Goal: Check status

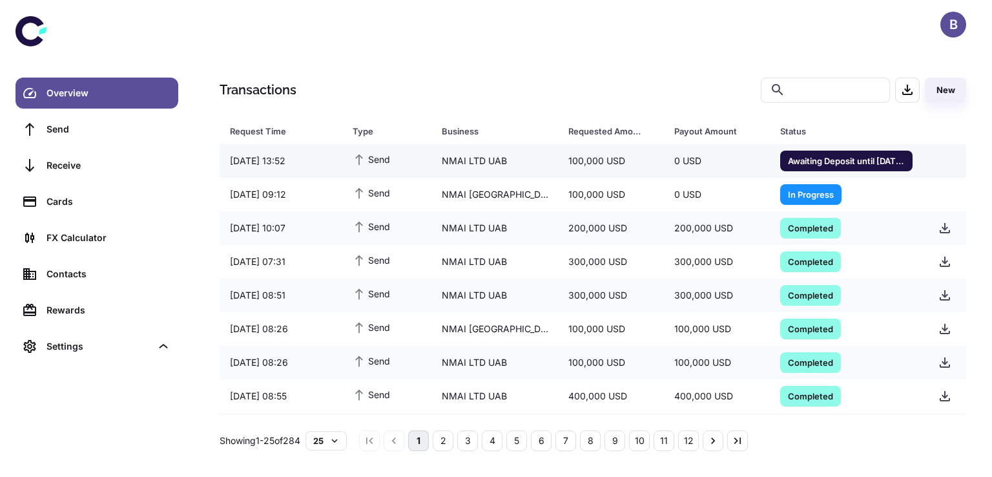
click at [797, 154] on span "Awaiting Deposit until 02/09/2025 16:54" at bounding box center [846, 160] width 132 height 13
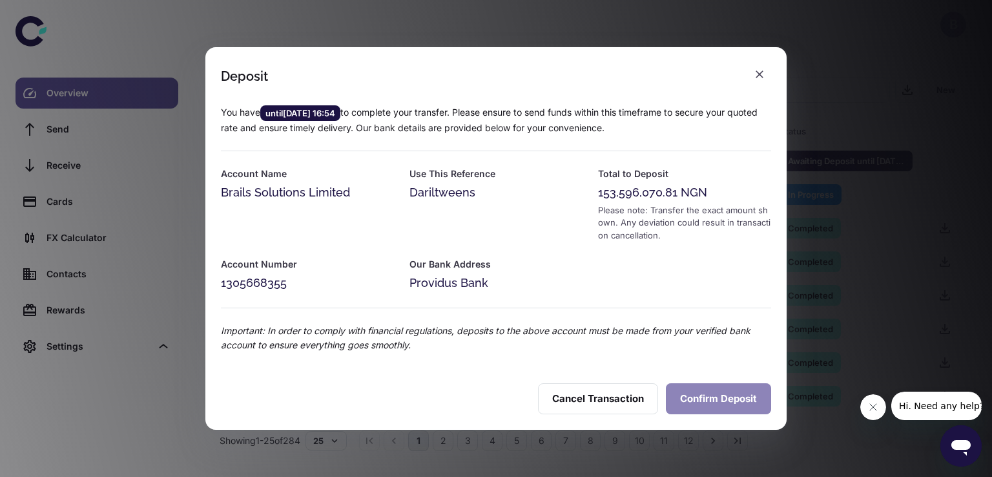
click at [724, 404] on button "Confirm Deposit" at bounding box center [718, 398] width 105 height 31
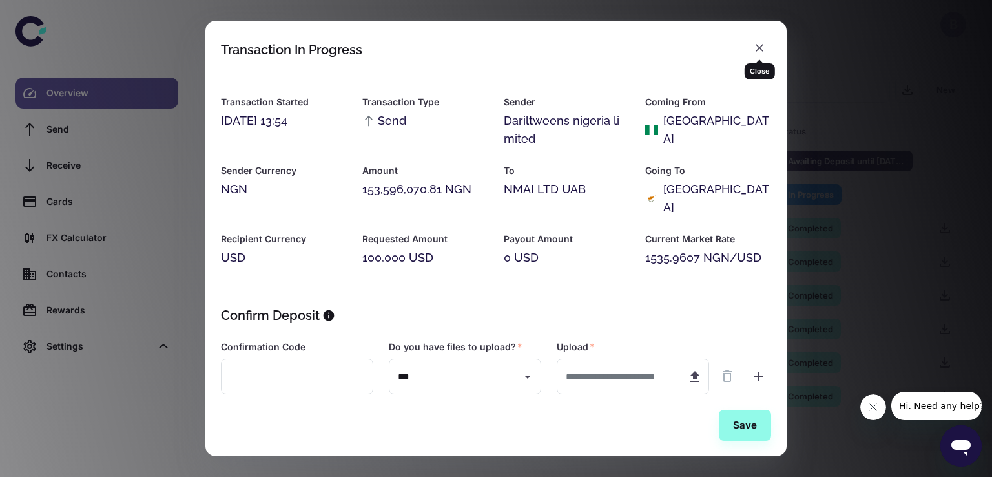
click at [765, 45] on icon "button" at bounding box center [759, 47] width 13 height 13
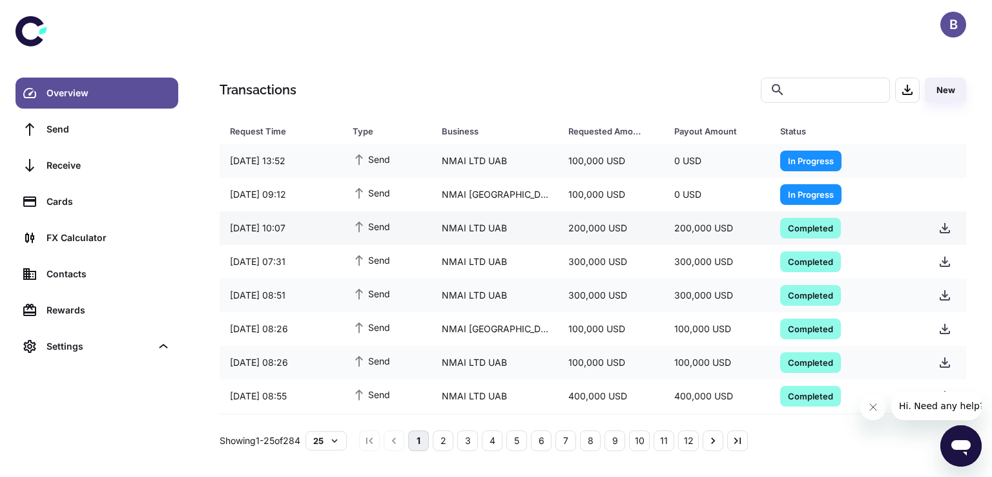
click at [787, 229] on span "Completed" at bounding box center [810, 227] width 61 height 13
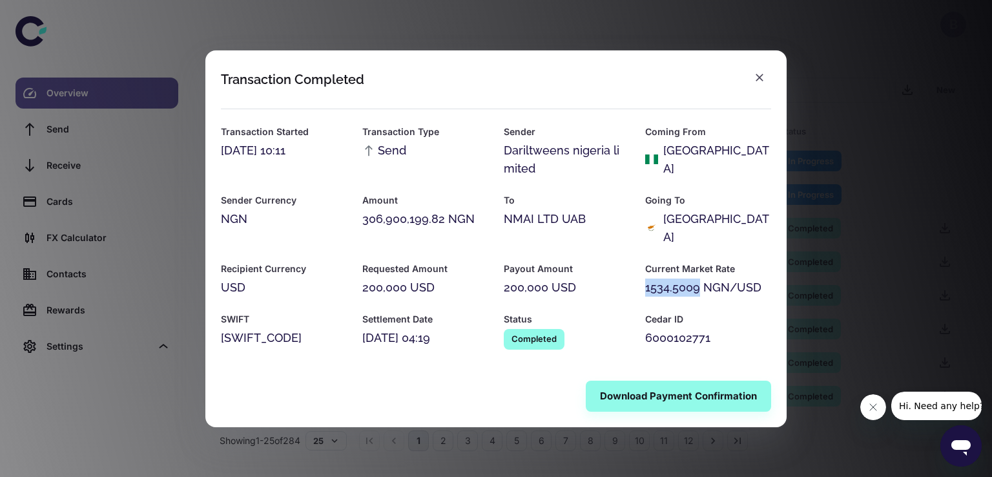
drag, startPoint x: 646, startPoint y: 281, endPoint x: 698, endPoint y: 283, distance: 52.4
click at [698, 283] on div "1534.5009 NGN/USD" at bounding box center [708, 287] width 126 height 18
copy div "1534.5009"
click at [759, 83] on icon "button" at bounding box center [759, 77] width 13 height 13
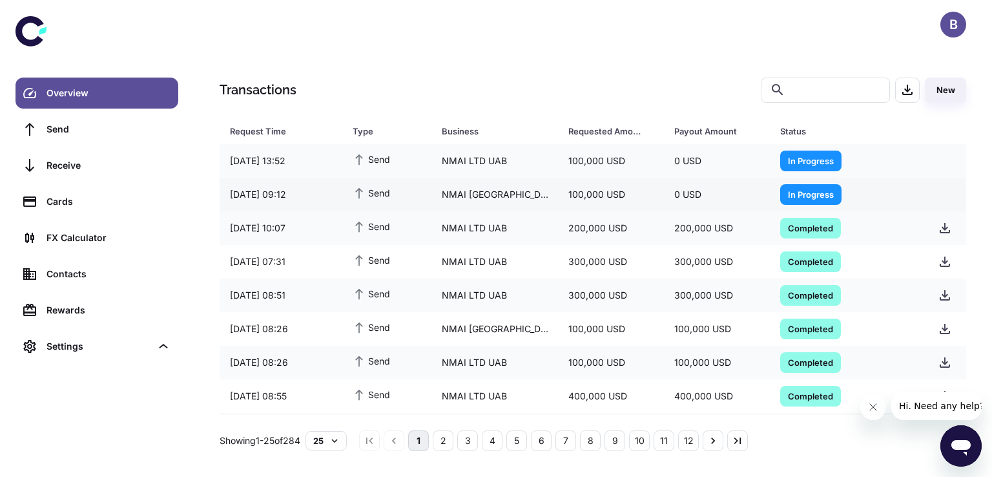
click at [806, 193] on span "In Progress" at bounding box center [810, 193] width 61 height 13
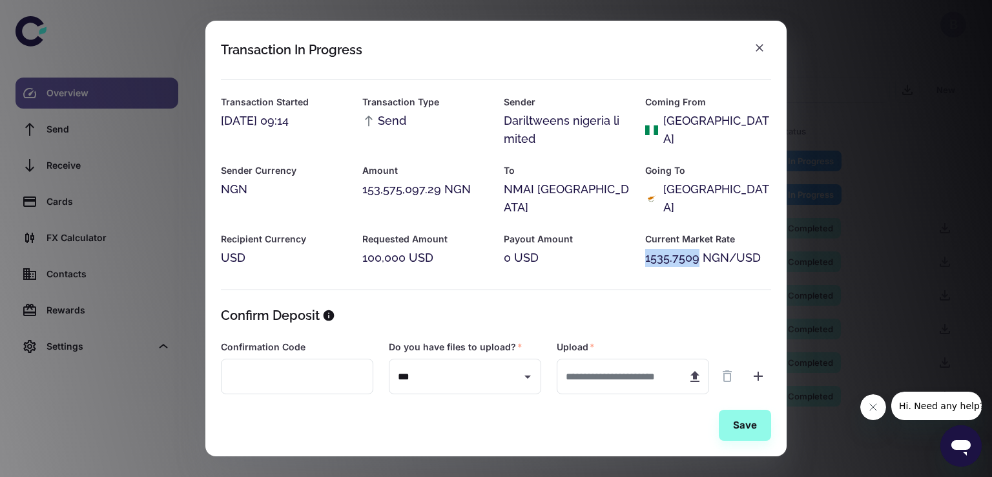
drag, startPoint x: 643, startPoint y: 241, endPoint x: 694, endPoint y: 241, distance: 51.0
click at [694, 249] on div "1535.7509 NGN/USD" at bounding box center [708, 258] width 126 height 18
copy div "1535.7509"
click at [757, 45] on icon "button" at bounding box center [760, 48] width 8 height 8
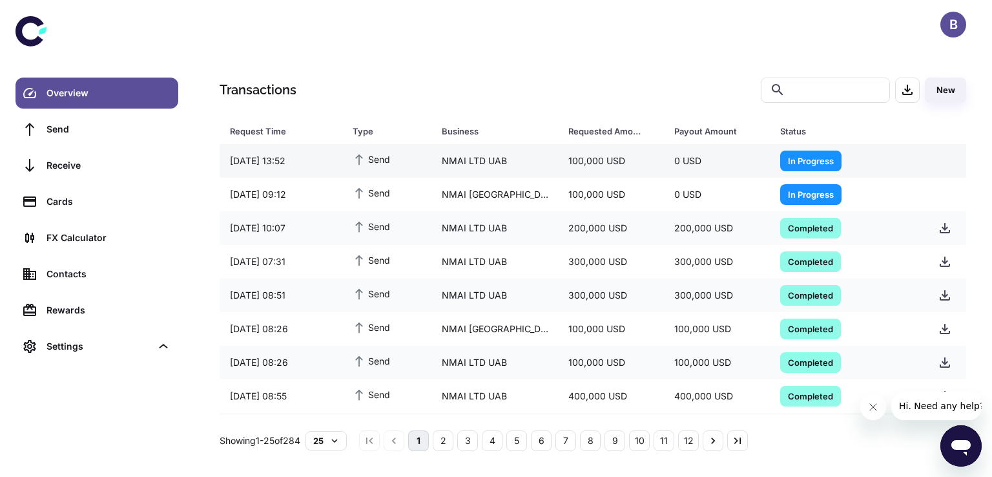
click at [802, 158] on span "In Progress" at bounding box center [810, 160] width 61 height 13
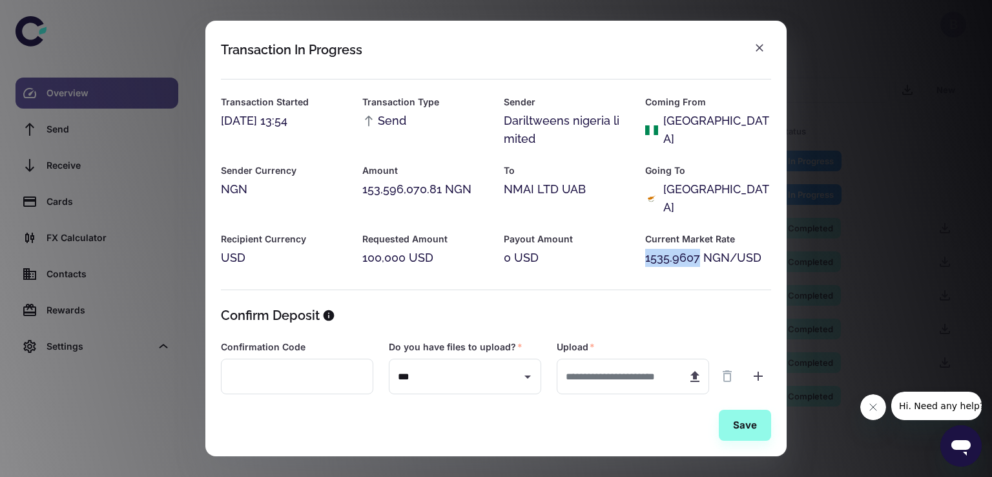
drag, startPoint x: 642, startPoint y: 239, endPoint x: 694, endPoint y: 238, distance: 52.3
click at [694, 249] on div "1535.9607 NGN/USD" at bounding box center [708, 258] width 126 height 18
copy div "1535.9607"
click at [759, 48] on icon "button" at bounding box center [760, 48] width 8 height 8
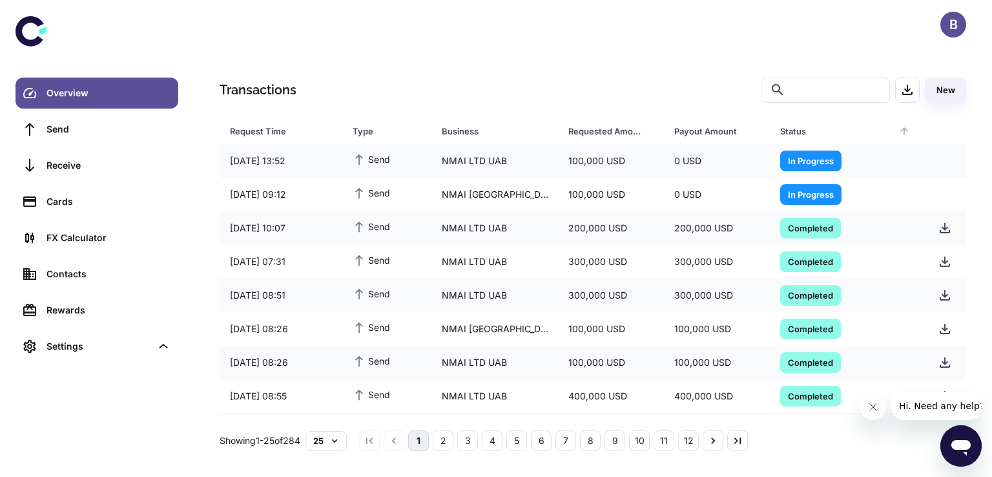
drag, startPoint x: 711, startPoint y: 130, endPoint x: 801, endPoint y: 132, distance: 89.8
click at [801, 132] on tr "Request Time Type Business Requested Amount Payout Amount Status" at bounding box center [593, 131] width 747 height 26
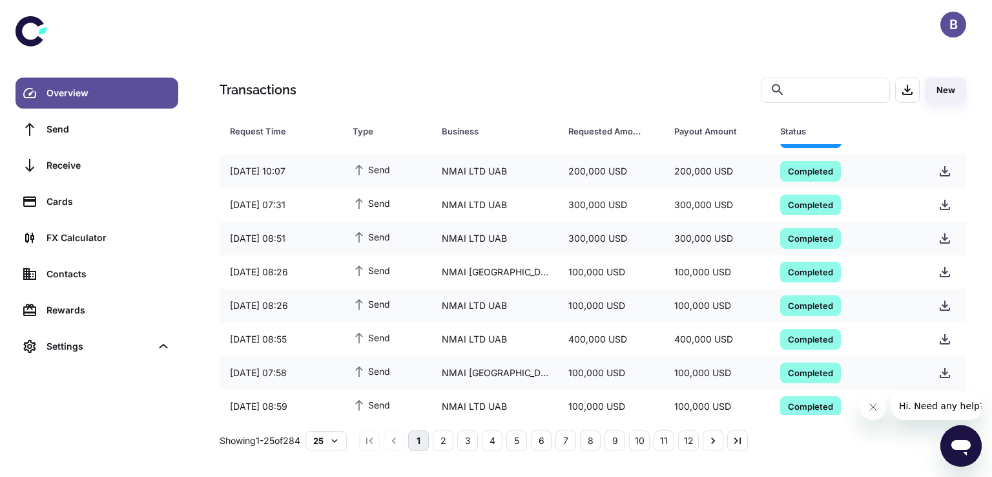
scroll to position [58, 0]
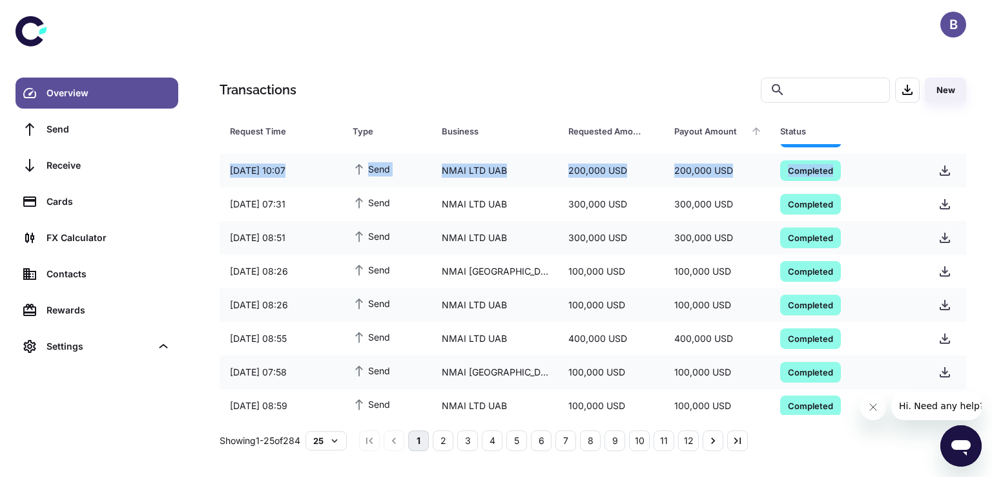
drag, startPoint x: 957, startPoint y: 171, endPoint x: 711, endPoint y: 138, distance: 247.8
click at [711, 138] on div "Request Time Type Business Requested Amount Payout Amount Status Request Time T…" at bounding box center [593, 266] width 747 height 297
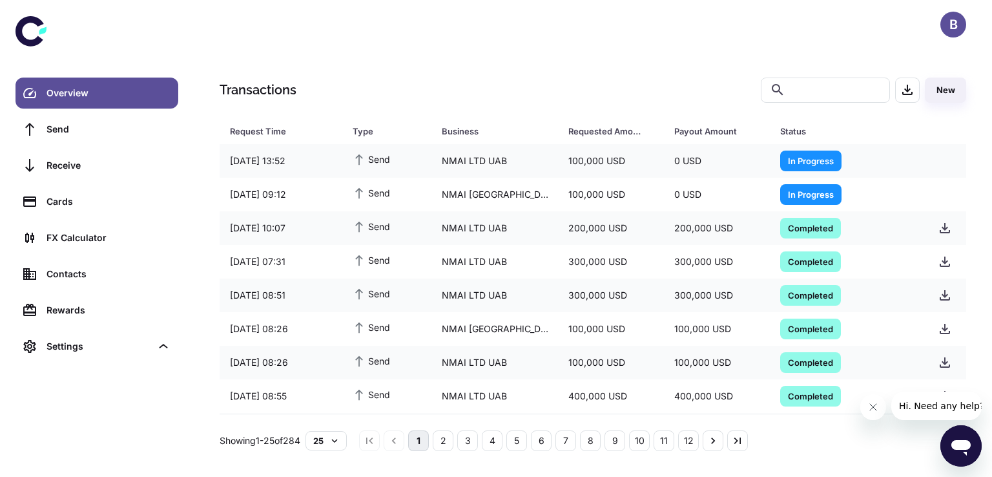
click at [649, 54] on div "Transactions ​ ​ New Request Time Type Business Requested Amount Payout Amount …" at bounding box center [593, 238] width 799 height 477
